Goal: Navigation & Orientation: Find specific page/section

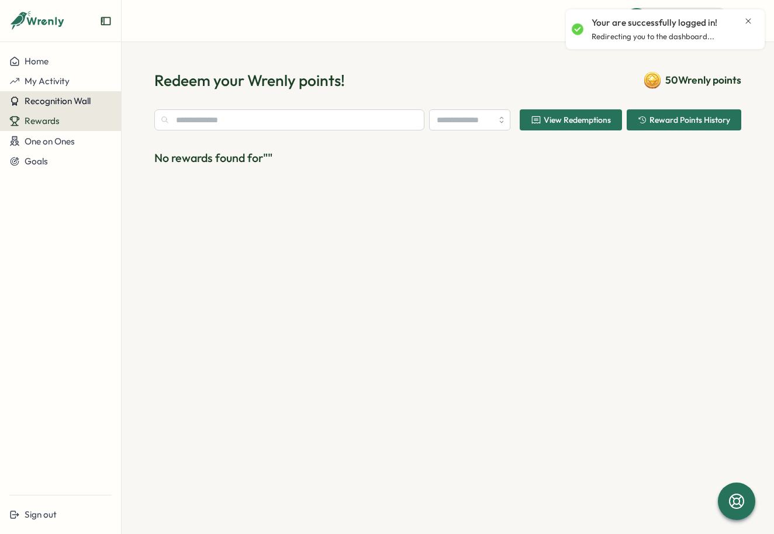
click at [56, 94] on button "Recognition Wall" at bounding box center [60, 101] width 121 height 20
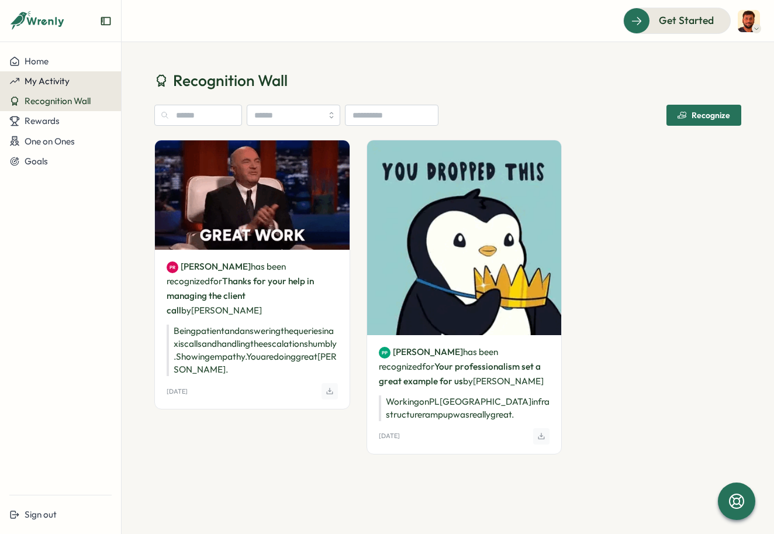
click at [61, 85] on span "My Activity" at bounding box center [47, 80] width 45 height 11
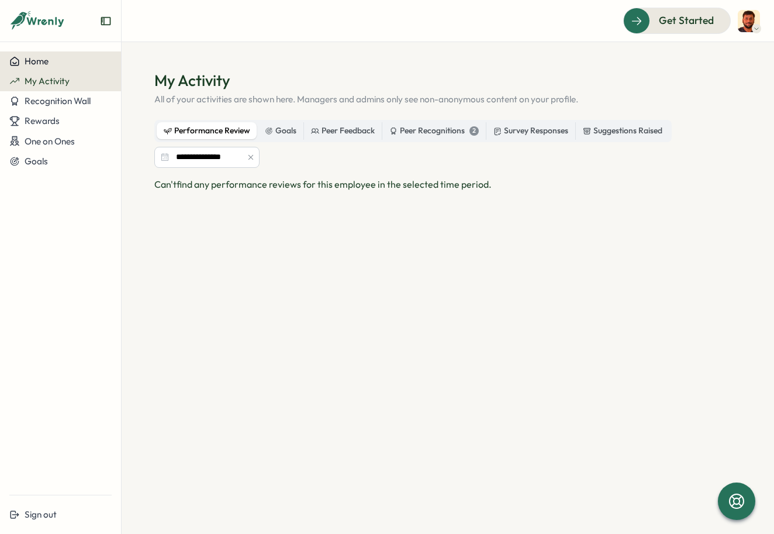
click at [58, 63] on div "Home" at bounding box center [60, 61] width 102 height 11
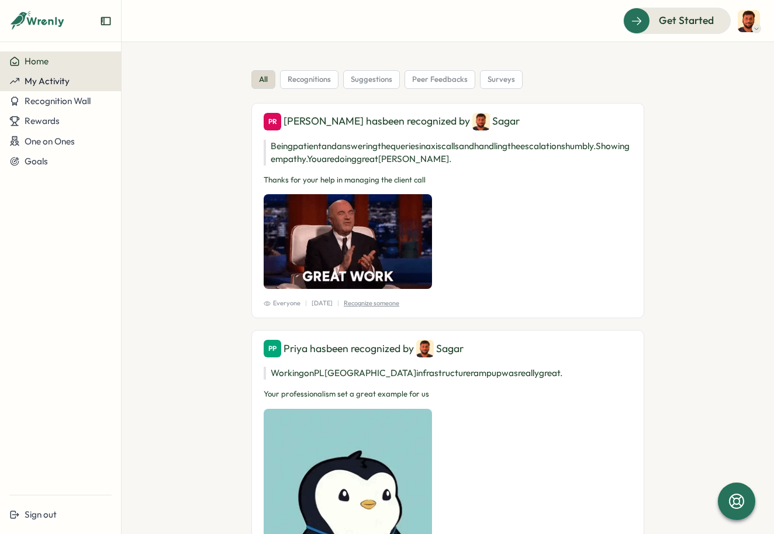
click at [67, 84] on span "My Activity" at bounding box center [47, 80] width 45 height 11
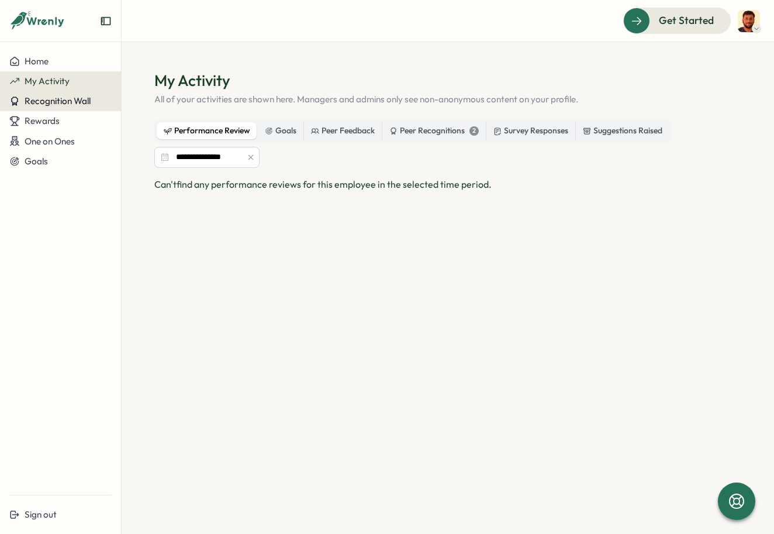
click at [68, 102] on span "Recognition Wall" at bounding box center [58, 100] width 66 height 11
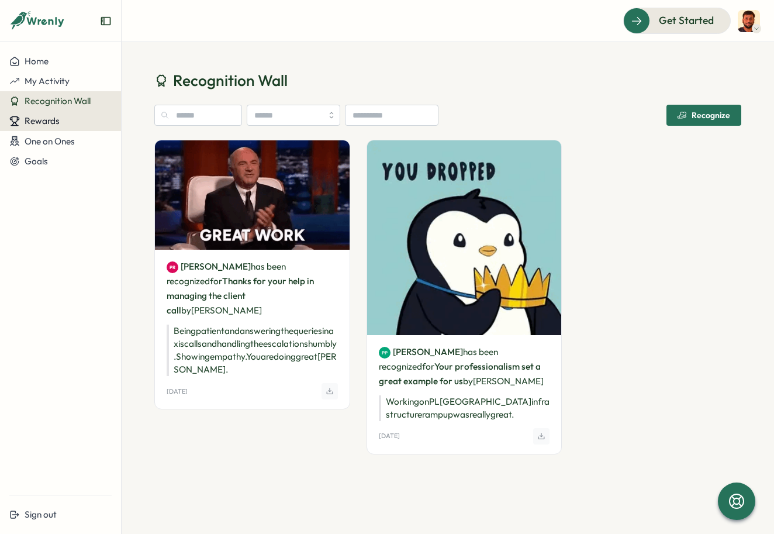
click at [61, 122] on div "Rewards" at bounding box center [60, 121] width 102 height 11
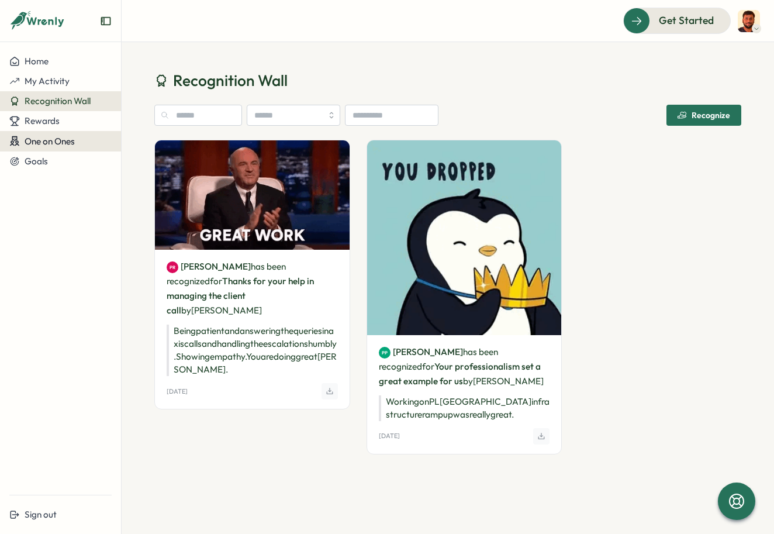
click at [62, 140] on span "One on Ones" at bounding box center [50, 141] width 50 height 11
click at [47, 144] on span "One on Ones" at bounding box center [50, 141] width 50 height 11
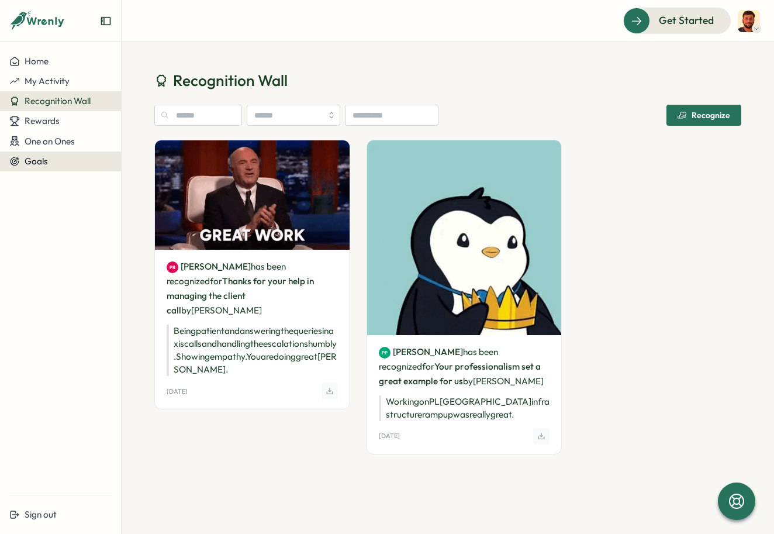
click at [43, 162] on span "Goals" at bounding box center [36, 161] width 23 height 11
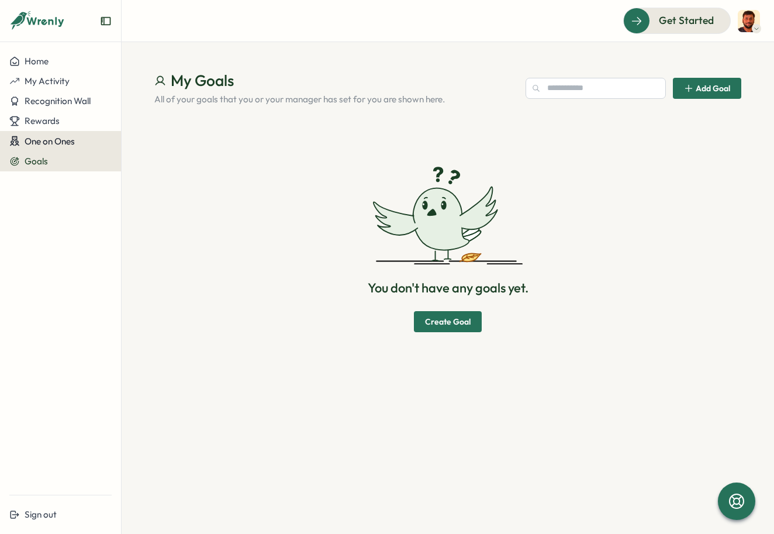
click at [58, 136] on span "One on Ones" at bounding box center [50, 141] width 50 height 11
click at [56, 117] on span "Rewards" at bounding box center [42, 120] width 35 height 11
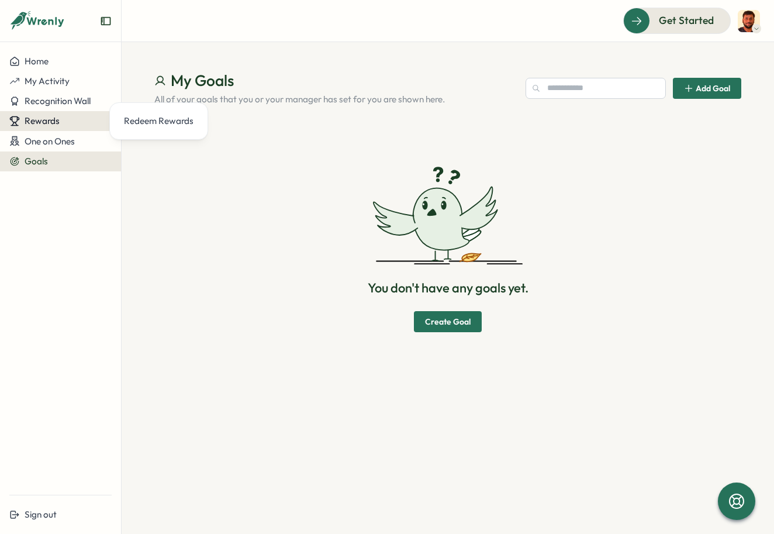
click at [56, 117] on span "Rewards" at bounding box center [42, 120] width 35 height 11
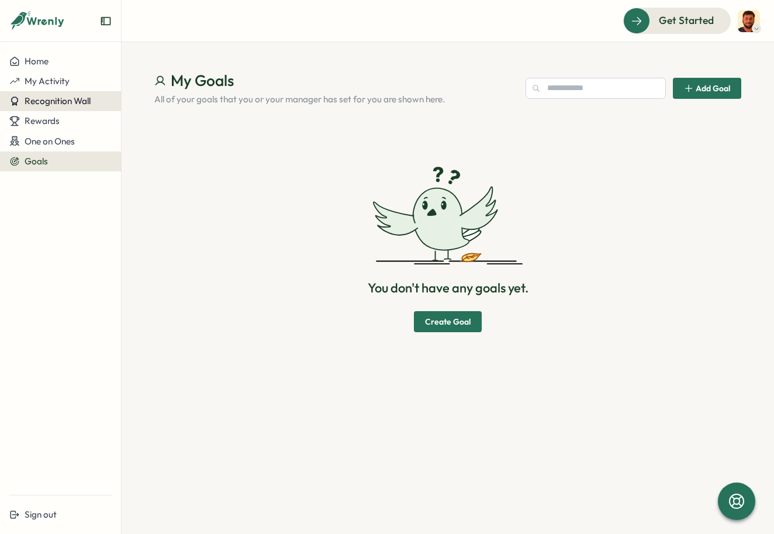
click at [56, 100] on span "Recognition Wall" at bounding box center [58, 100] width 66 height 11
